Goal: Task Accomplishment & Management: Complete application form

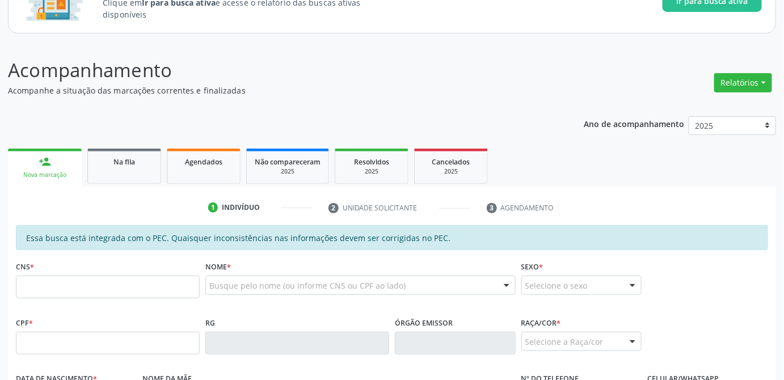
scroll to position [154, 0]
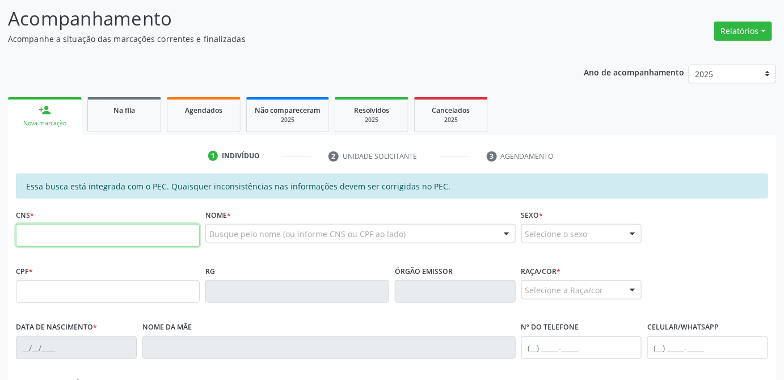
click at [85, 233] on input "text" at bounding box center [108, 235] width 184 height 23
type input "708 6000 6342 4384"
type input "020.389.394-89"
type input "[DATE]"
type input "[PERSON_NAME]"
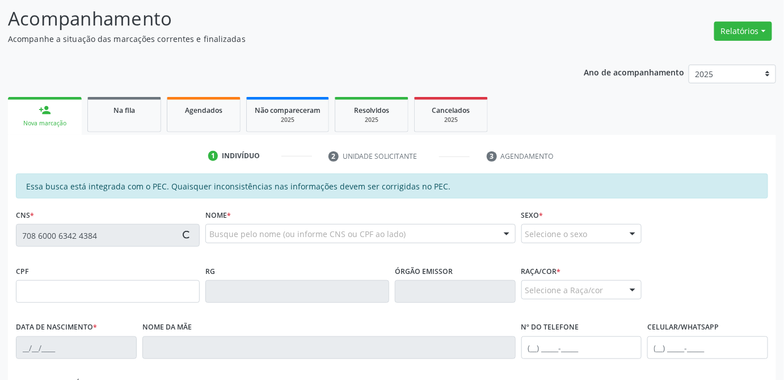
type input "[PHONE_NUMBER]"
type input "21"
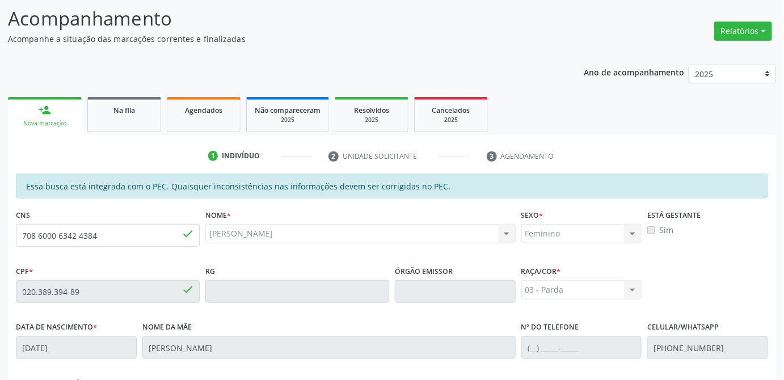
click at [659, 228] on label "Sim" at bounding box center [666, 230] width 14 height 12
click at [647, 277] on div "CPF * 020.389.394-89 done RG Órgão emissor Raça/cor * 03 - [MEDICAL_DATA] 01 - …" at bounding box center [392, 291] width 758 height 56
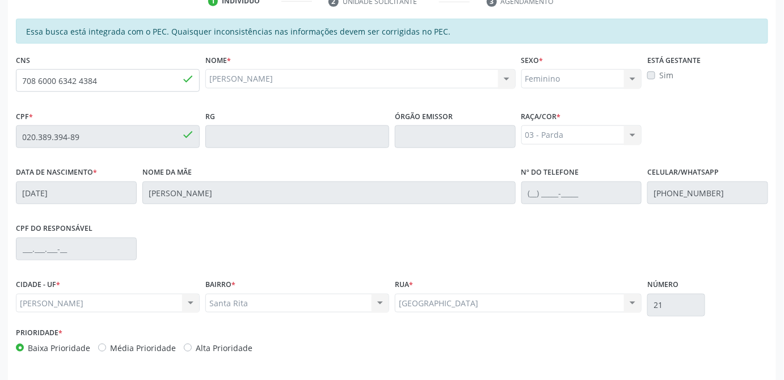
scroll to position [348, 0]
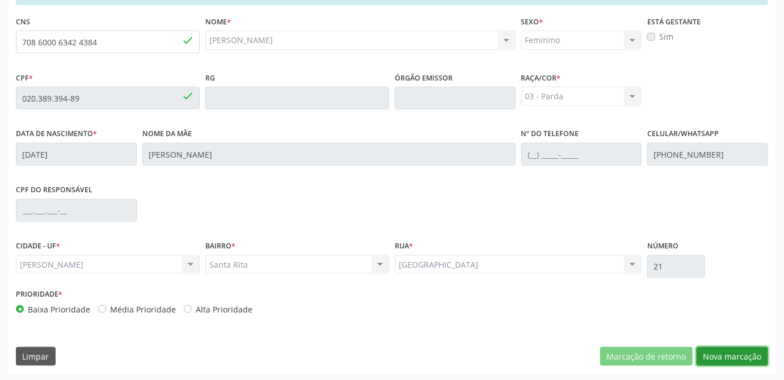
click at [741, 355] on button "Nova marcação" at bounding box center [731, 356] width 71 height 19
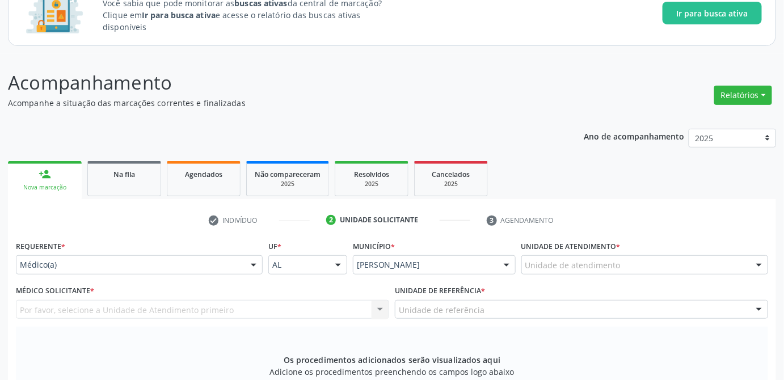
scroll to position [39, 0]
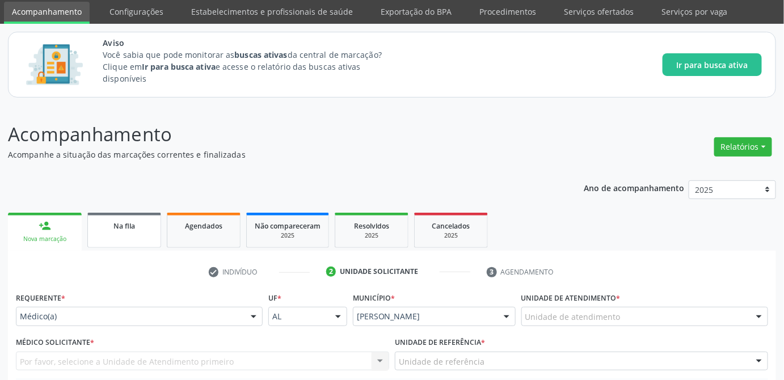
click at [132, 226] on span "Na fila" at bounding box center [124, 226] width 22 height 10
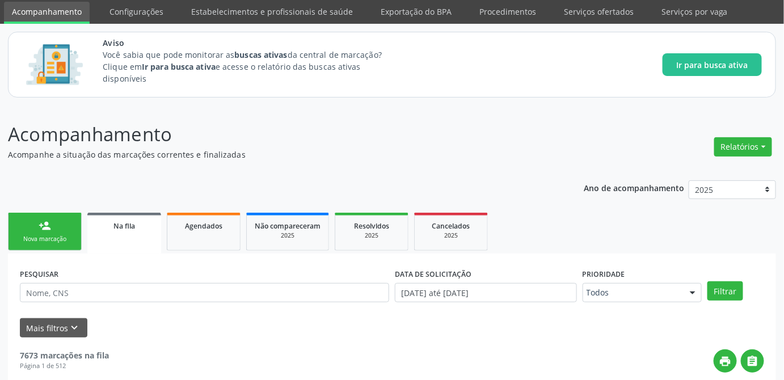
click at [352, 330] on div "Mais filtros keyboard_arrow_down" at bounding box center [392, 328] width 750 height 20
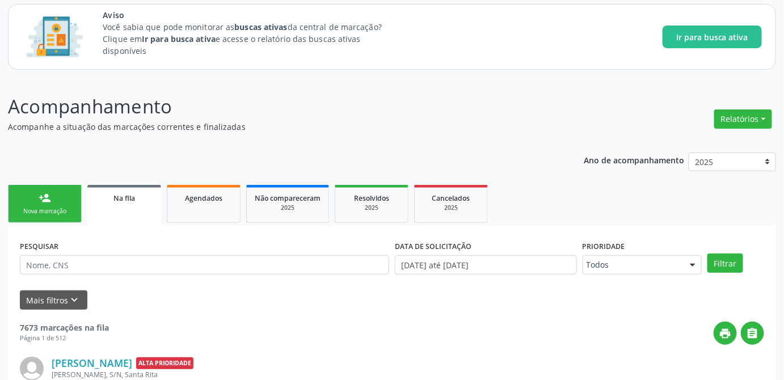
scroll to position [0, 0]
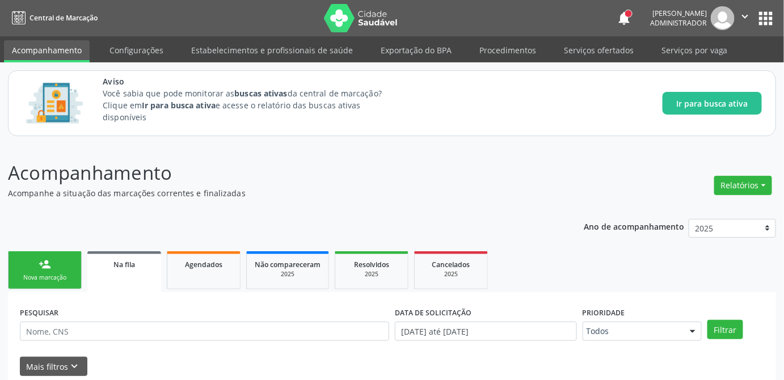
click at [753, 19] on button "" at bounding box center [745, 18] width 22 height 24
click at [779, 61] on ul "Acompanhamento Configurações Estabelecimentos e profissionais de saúde Exportaç…" at bounding box center [392, 49] width 784 height 26
click at [766, 15] on button "apps" at bounding box center [766, 19] width 20 height 20
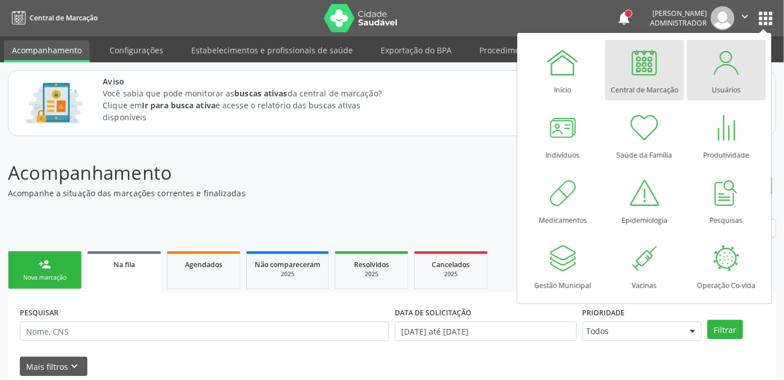
click at [740, 67] on div at bounding box center [726, 62] width 34 height 34
